Goal: Information Seeking & Learning: Learn about a topic

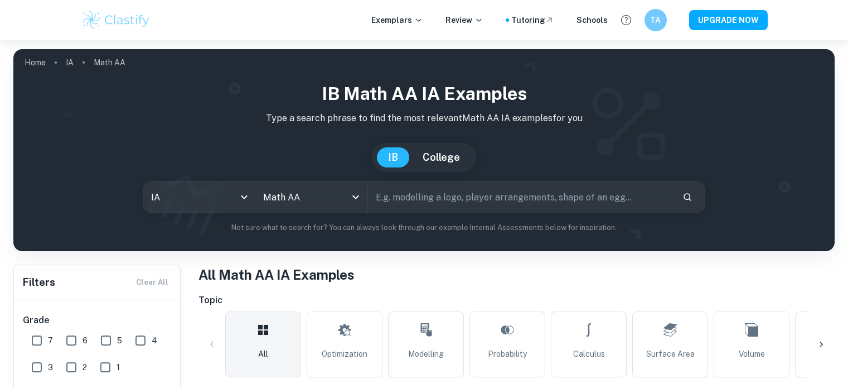
scroll to position [346, 0]
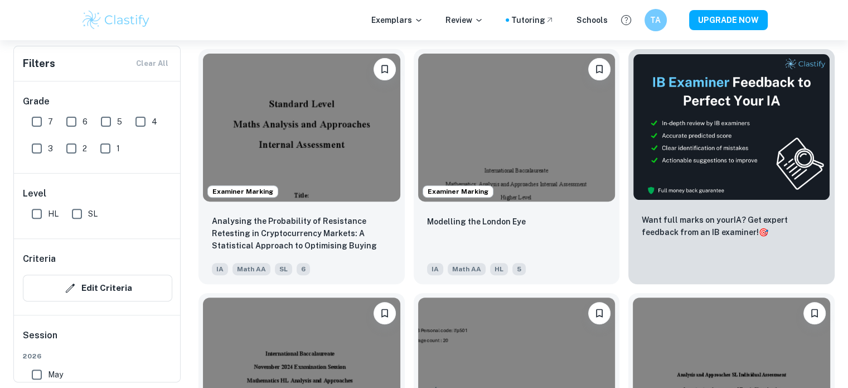
click at [285, 126] on img at bounding box center [301, 128] width 197 height 148
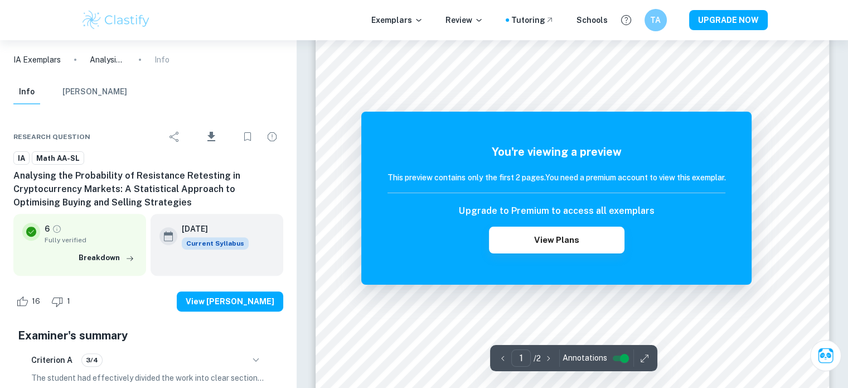
scroll to position [360, 0]
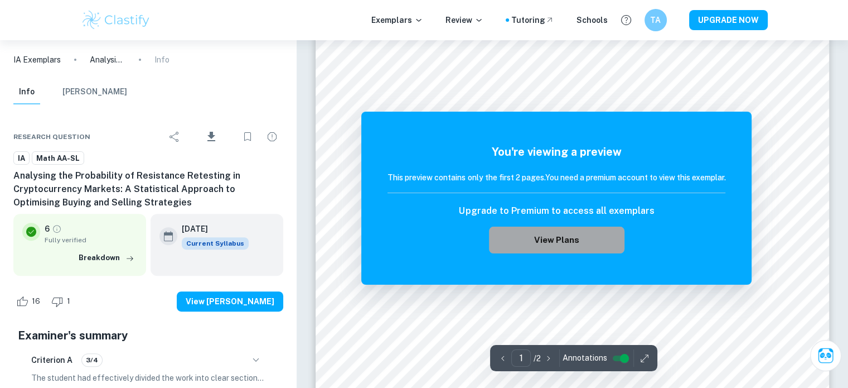
click at [539, 236] on button "View Plans" at bounding box center [556, 239] width 135 height 27
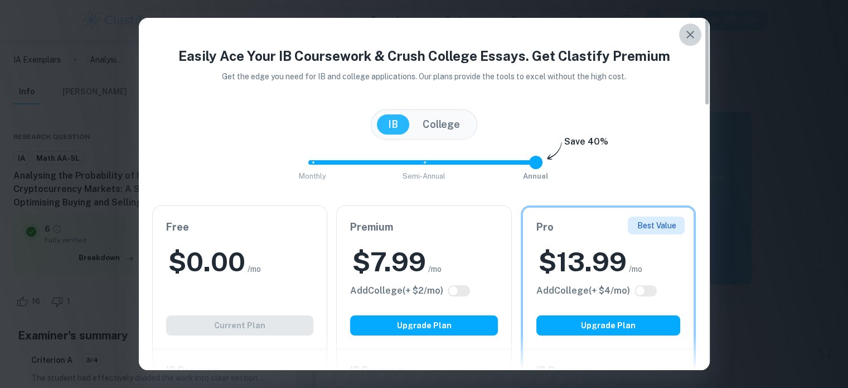
click at [695, 32] on icon "button" at bounding box center [690, 34] width 13 height 13
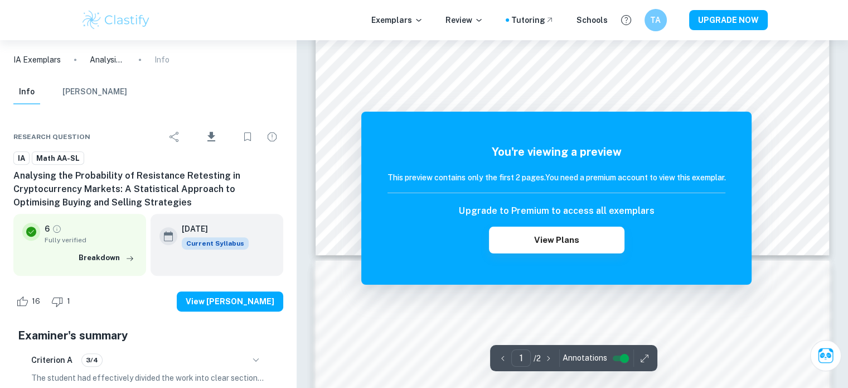
scroll to position [239, 0]
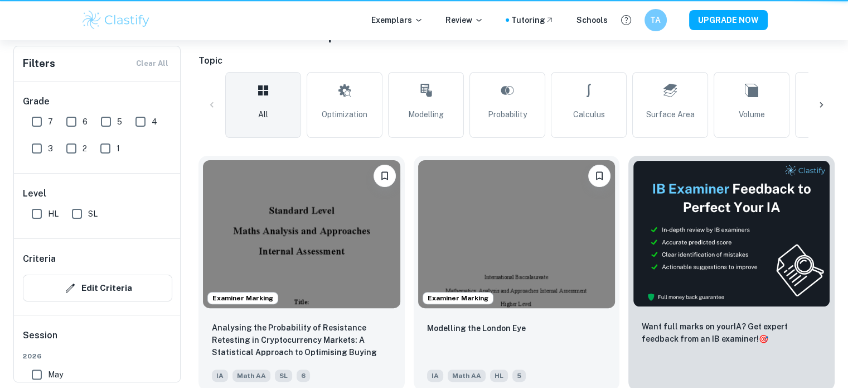
scroll to position [346, 0]
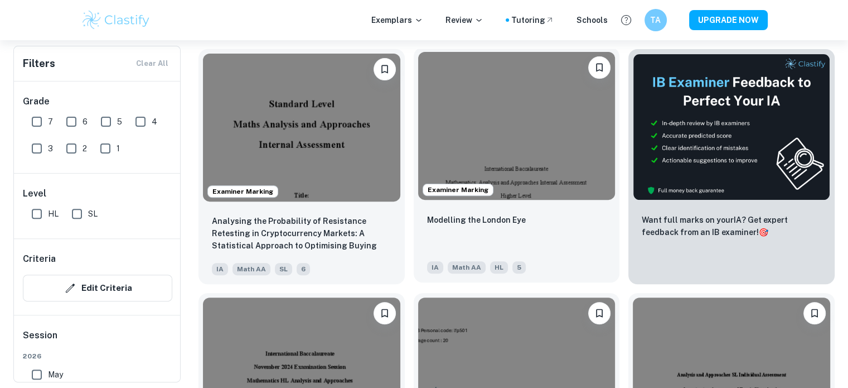
click at [490, 133] on img at bounding box center [516, 126] width 197 height 148
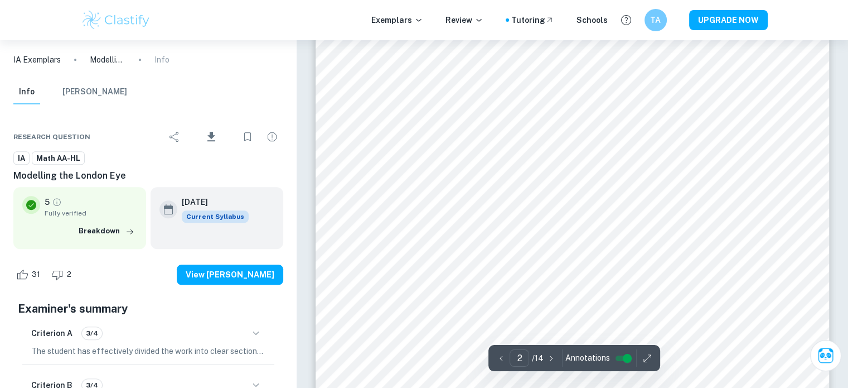
scroll to position [943, 0]
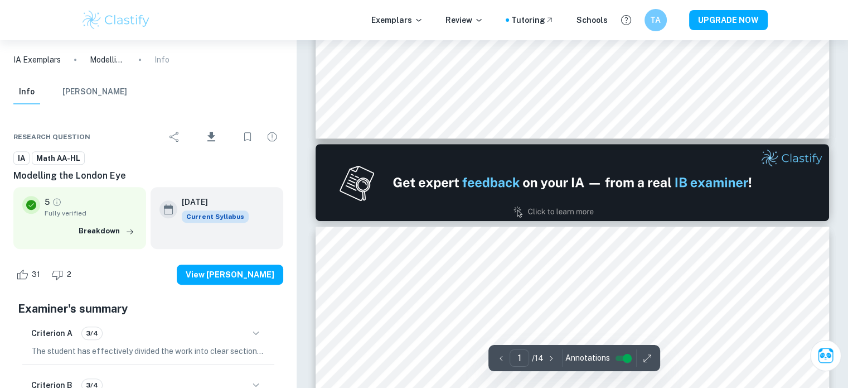
type input "2"
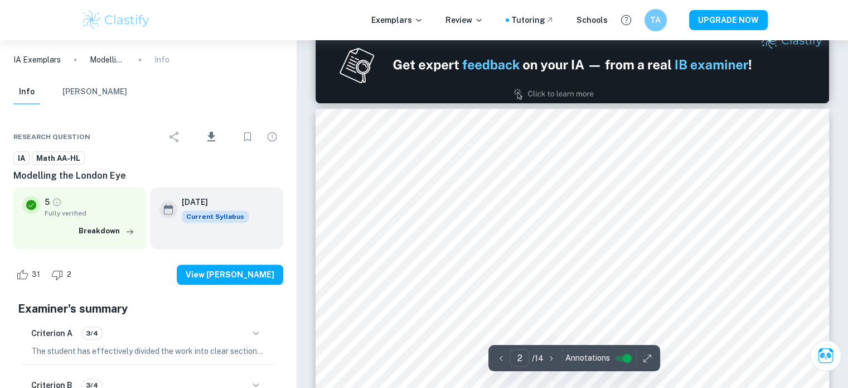
scroll to position [758, 0]
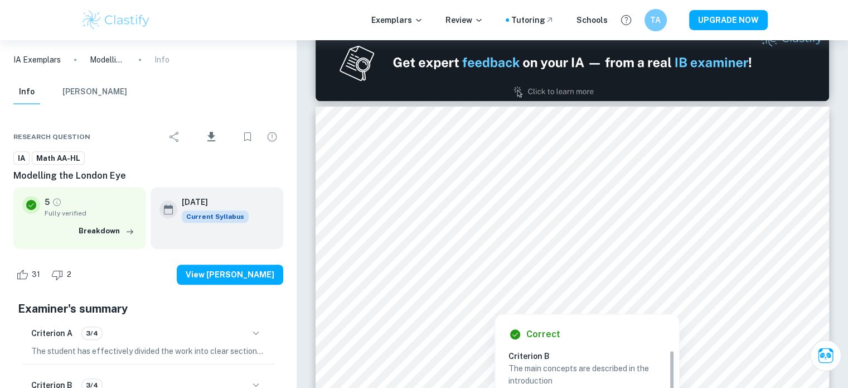
click at [608, 195] on div at bounding box center [571, 202] width 390 height 23
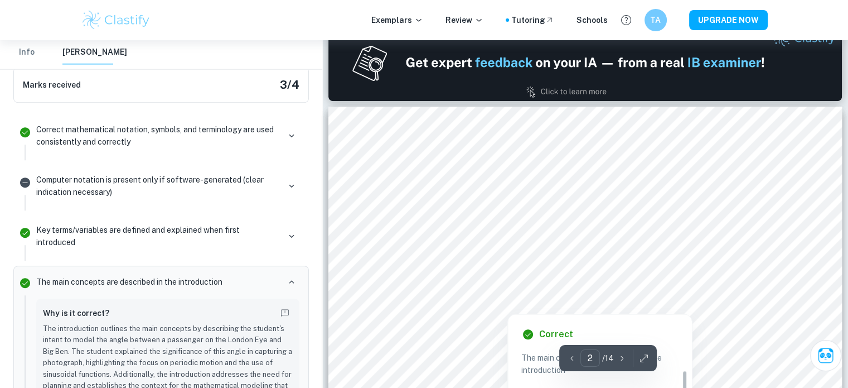
click at [617, 229] on div at bounding box center [584, 240] width 390 height 34
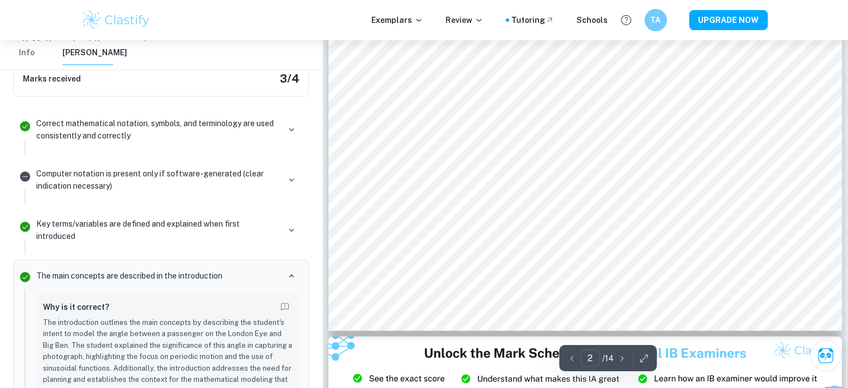
scroll to position [1262, 0]
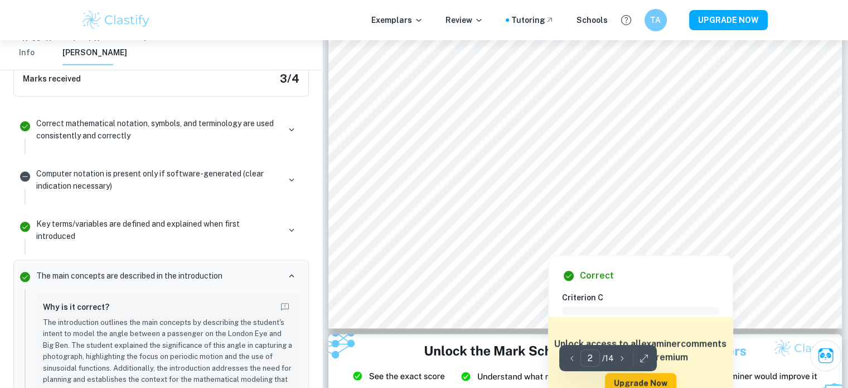
click at [469, 206] on div at bounding box center [583, 208] width 389 height 23
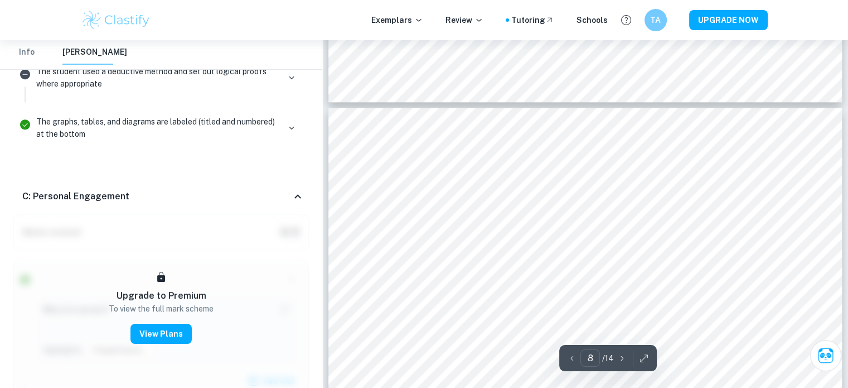
scroll to position [5228, 0]
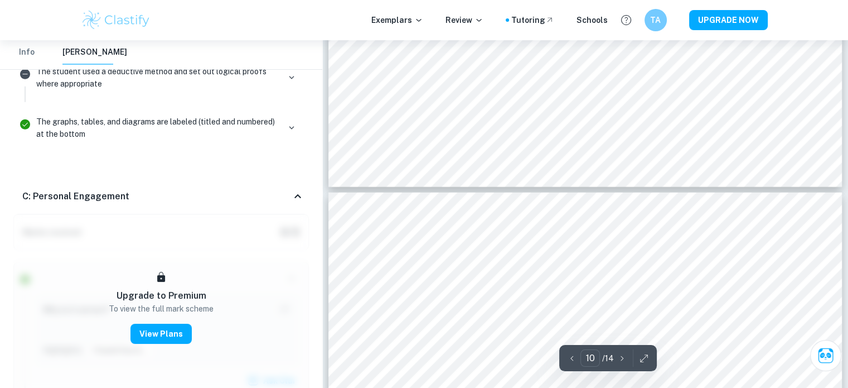
type input "11"
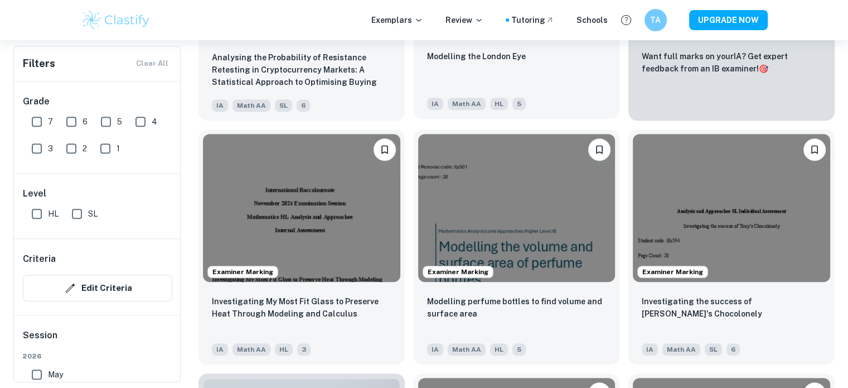
scroll to position [539, 0]
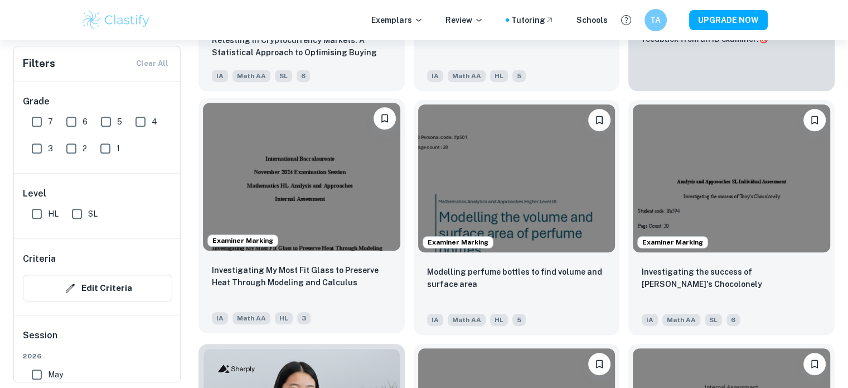
click at [313, 191] on img at bounding box center [301, 177] width 197 height 148
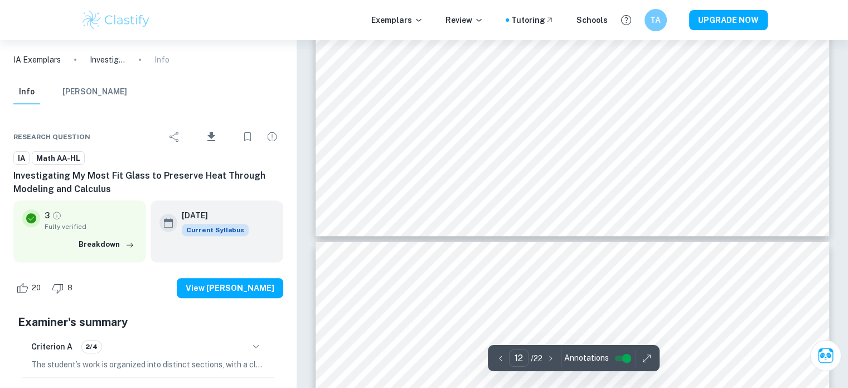
scroll to position [8845, 0]
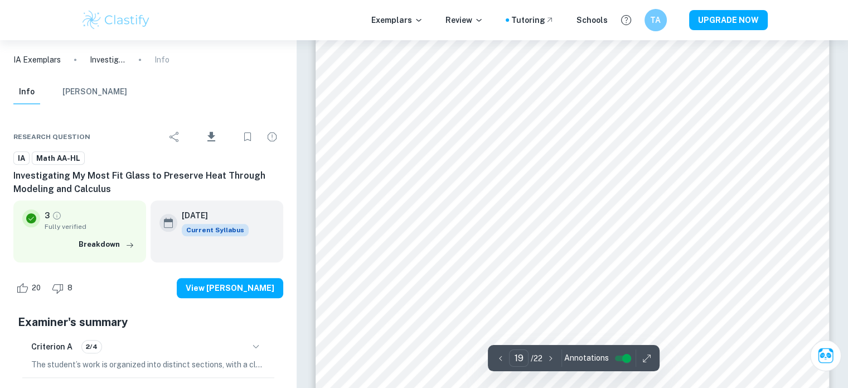
type input "20"
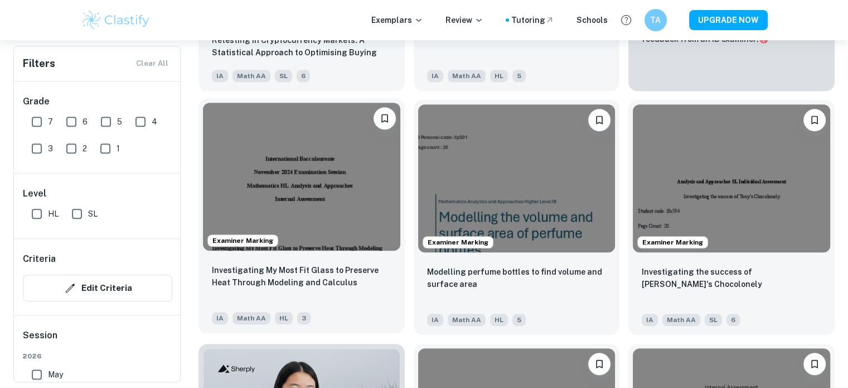
scroll to position [633, 0]
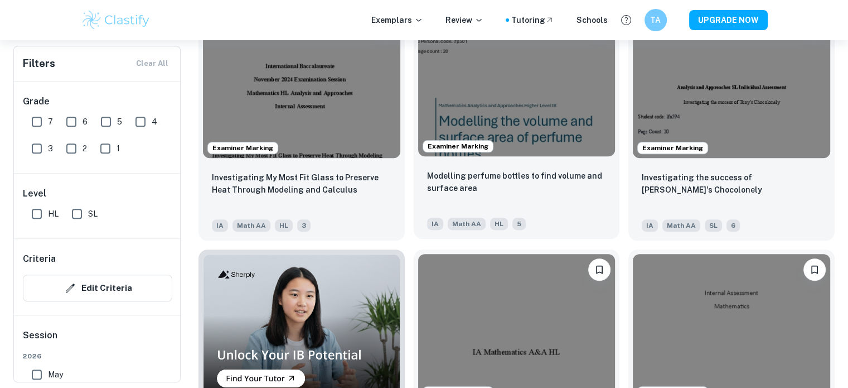
click at [505, 119] on img at bounding box center [516, 82] width 197 height 148
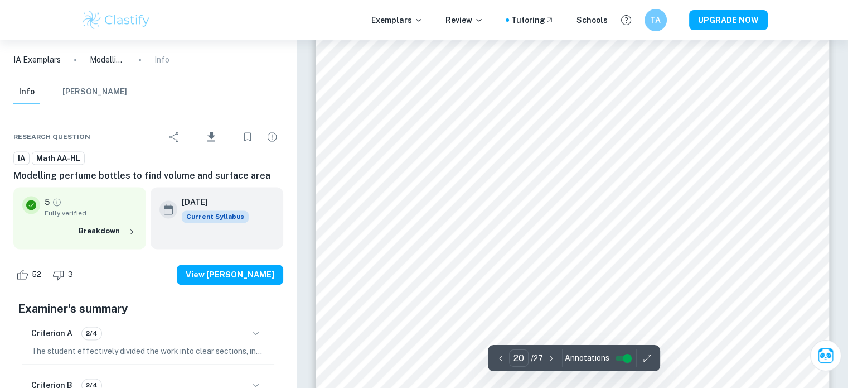
scroll to position [14321, 0]
type input "24"
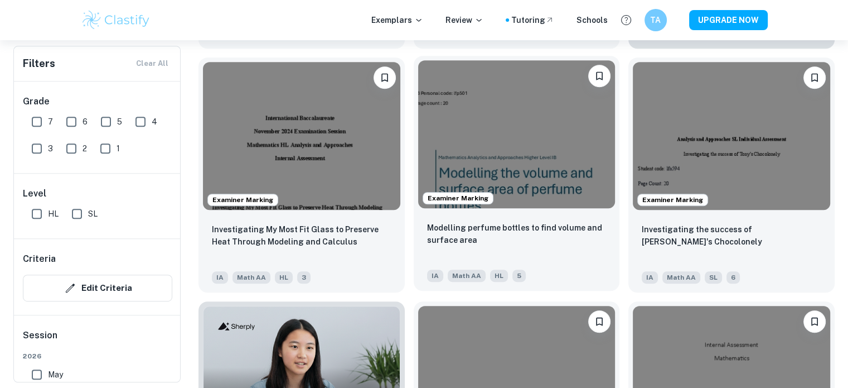
scroll to position [582, 0]
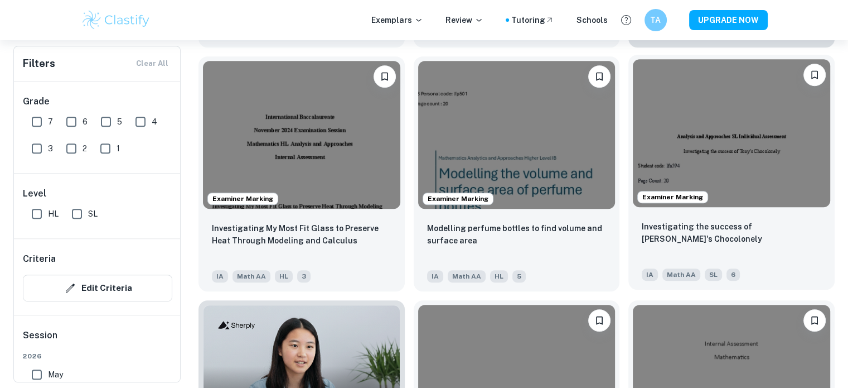
click at [675, 143] on img at bounding box center [731, 133] width 197 height 148
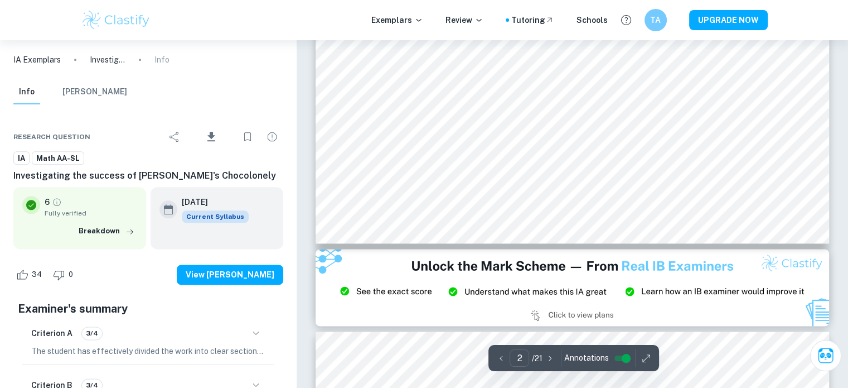
scroll to position [1351, 0]
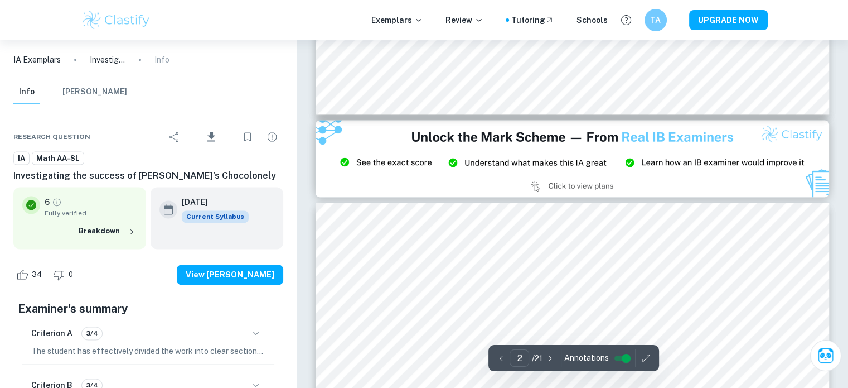
type input "3"
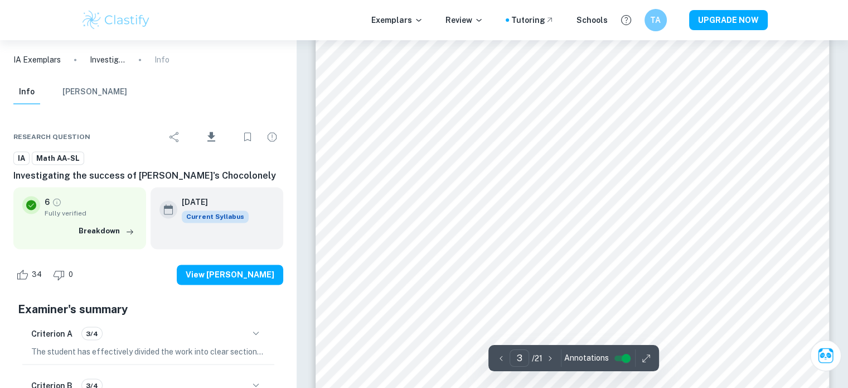
scroll to position [1816, 0]
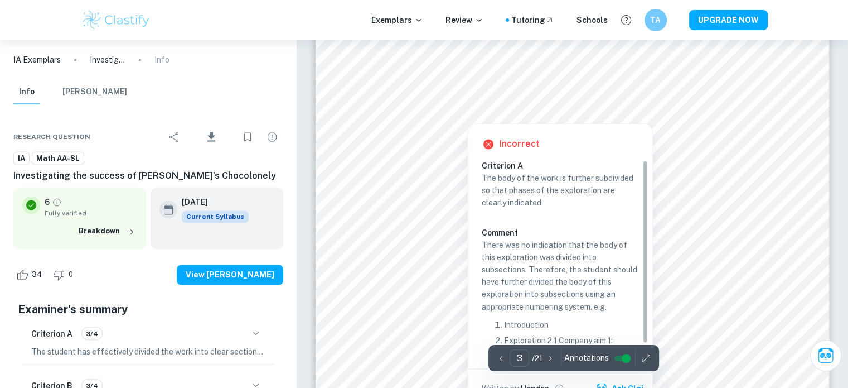
click at [476, 111] on div at bounding box center [468, 115] width 181 height 12
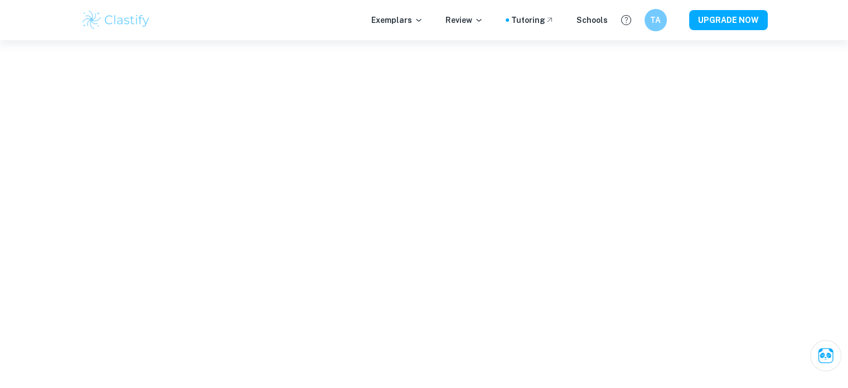
scroll to position [364, 0]
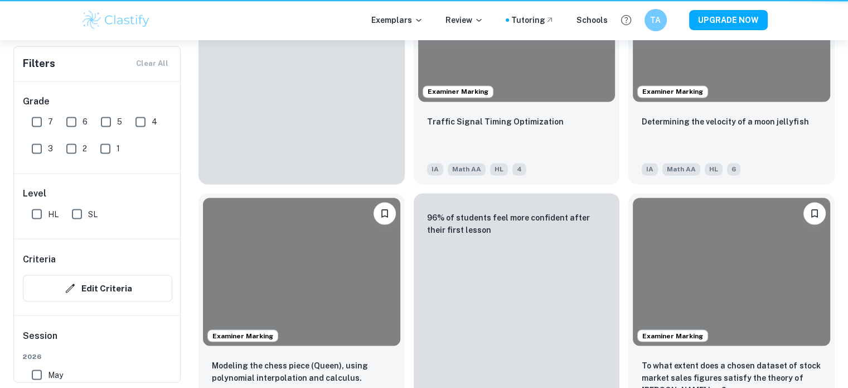
scroll to position [582, 0]
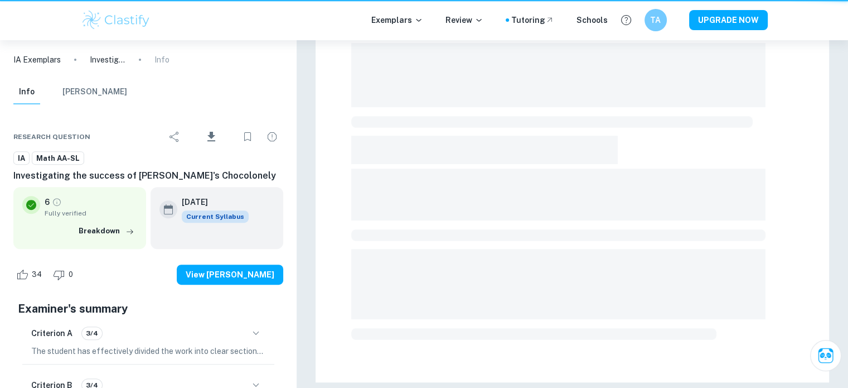
scroll to position [390, 0]
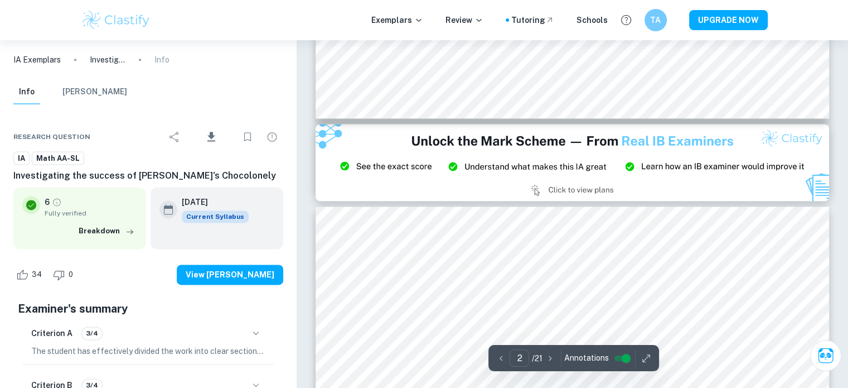
type input "3"
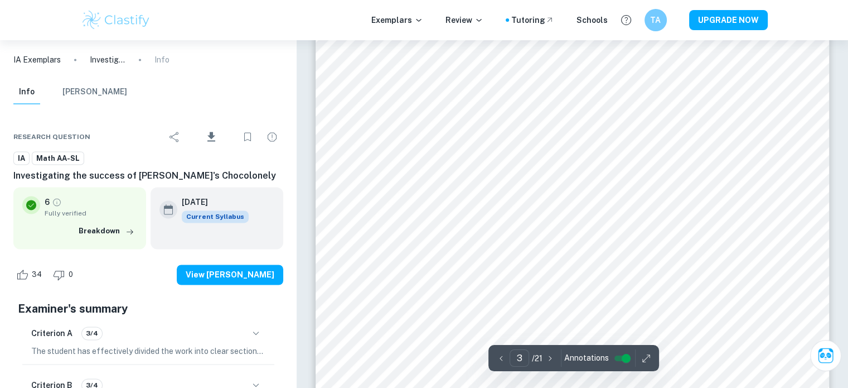
scroll to position [1711, 0]
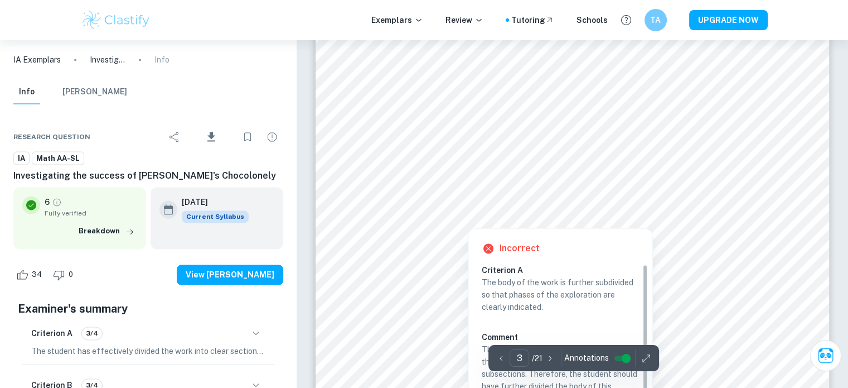
click at [477, 218] on div at bounding box center [468, 219] width 181 height 12
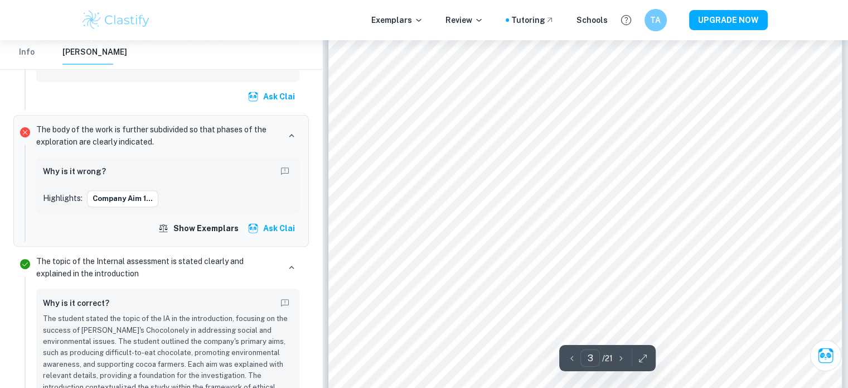
scroll to position [1626, 0]
click at [290, 141] on icon "button" at bounding box center [292, 135] width 10 height 10
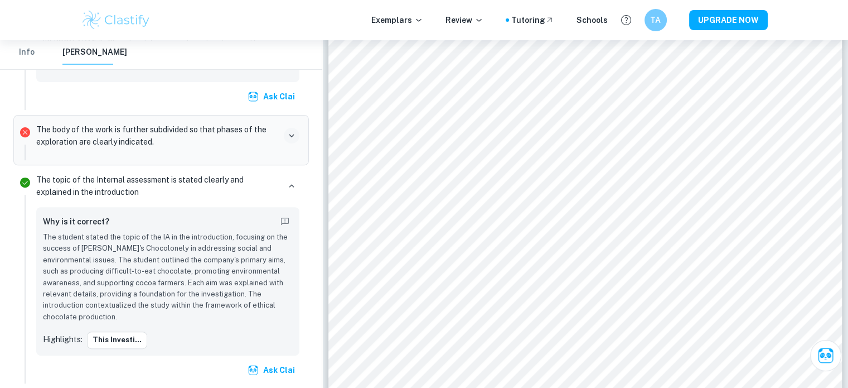
click at [290, 137] on icon "button" at bounding box center [291, 135] width 5 height 3
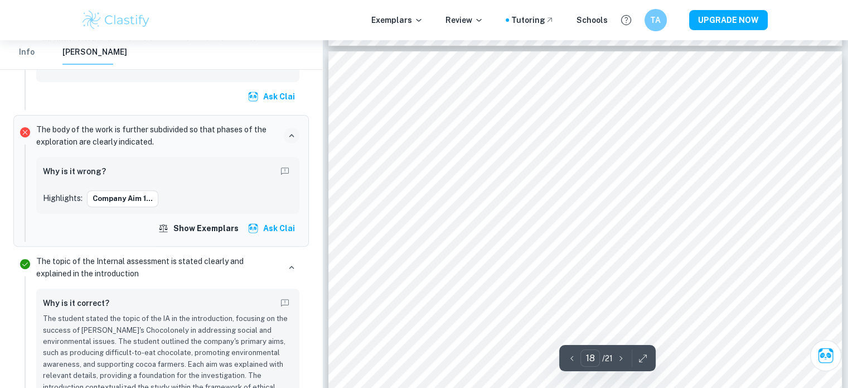
scroll to position [12787, 0]
type input "2"
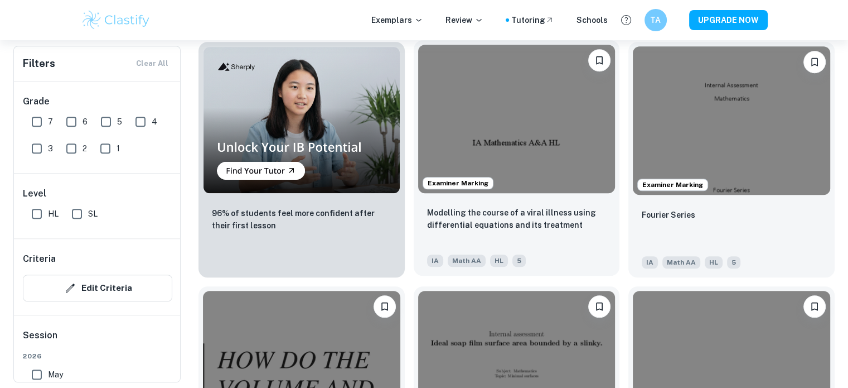
scroll to position [861, 0]
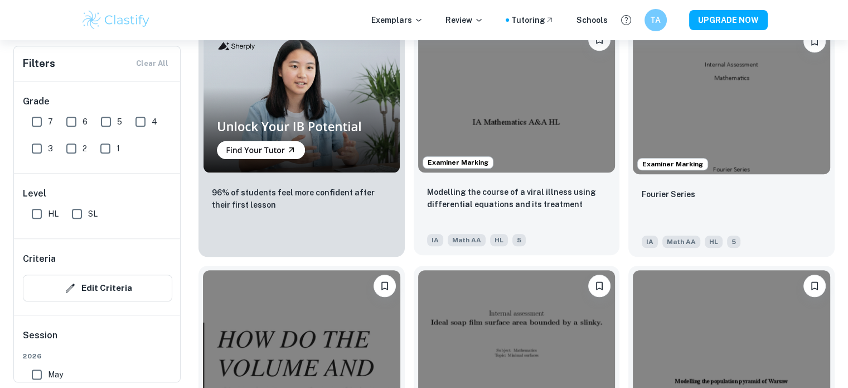
click at [535, 131] on img at bounding box center [516, 98] width 197 height 148
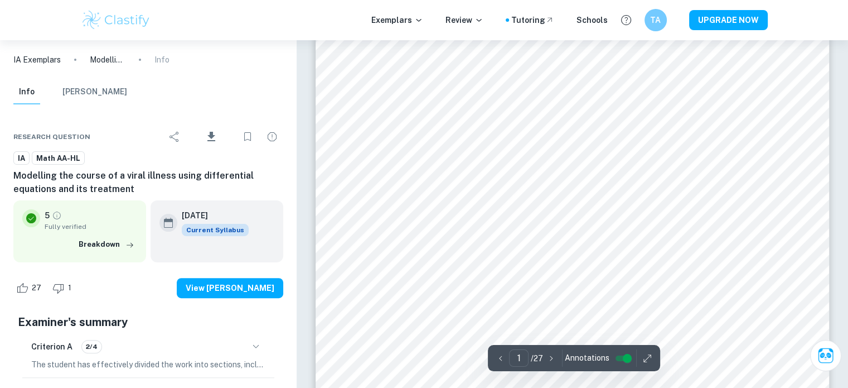
scroll to position [281, 0]
type input "6"
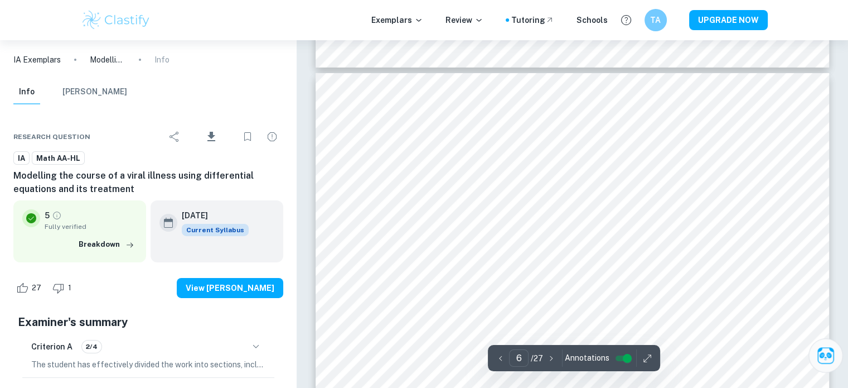
scroll to position [3762, 0]
